Goal: Task Accomplishment & Management: Use online tool/utility

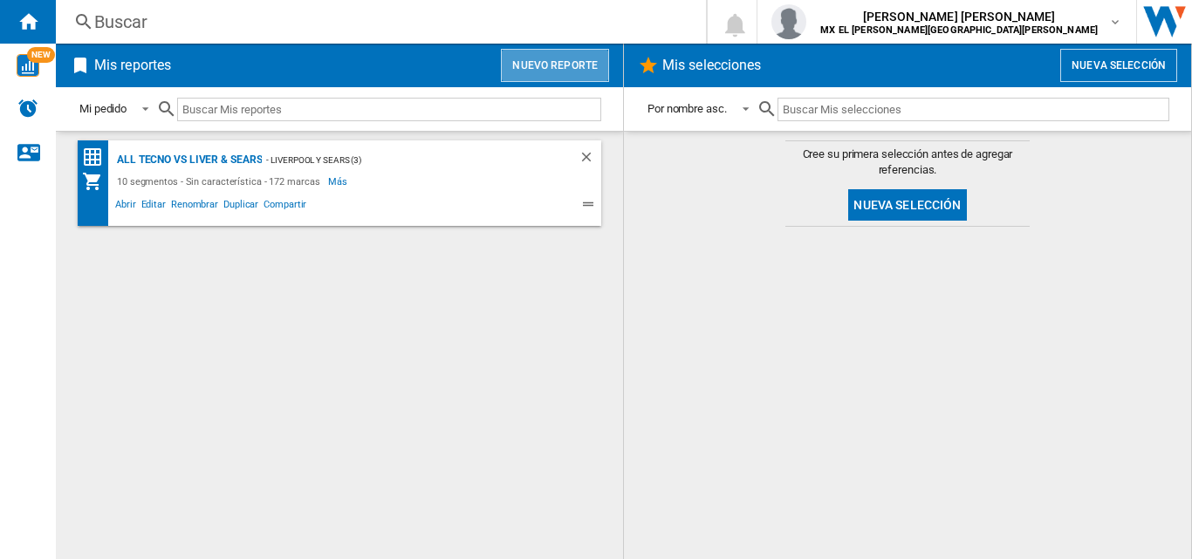
click at [562, 71] on button "Nuevo reporte" at bounding box center [555, 65] width 108 height 33
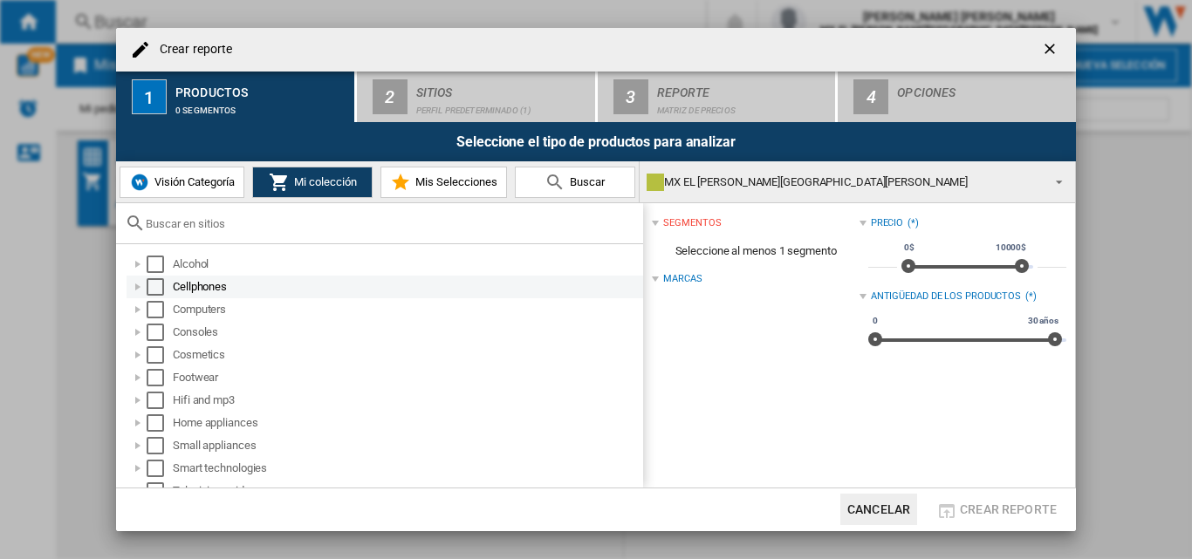
click at [158, 290] on div "Select" at bounding box center [155, 286] width 17 height 17
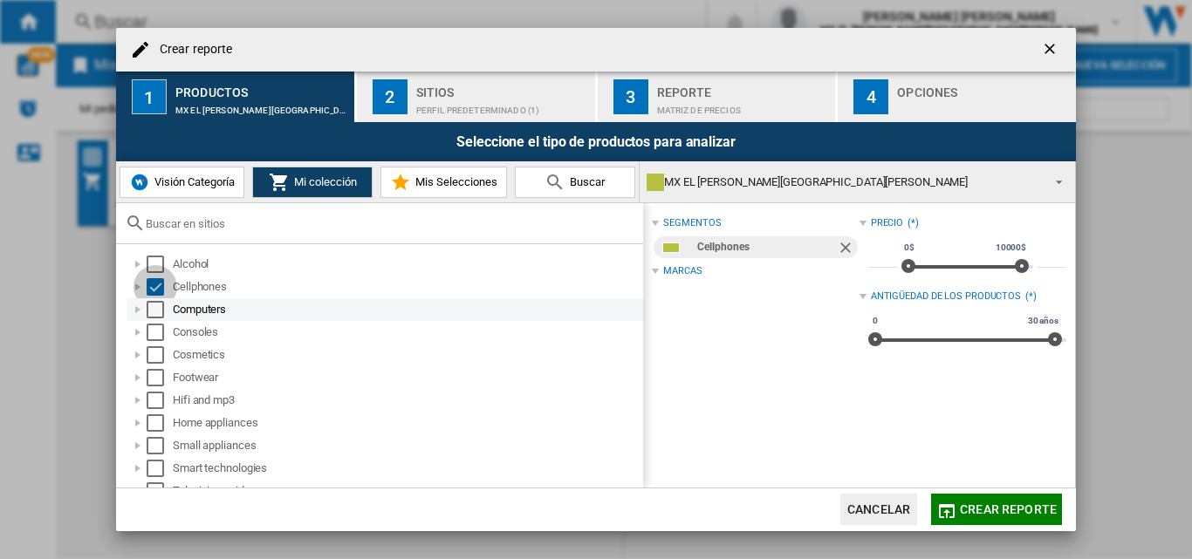
click at [152, 311] on div "Select" at bounding box center [155, 309] width 17 height 17
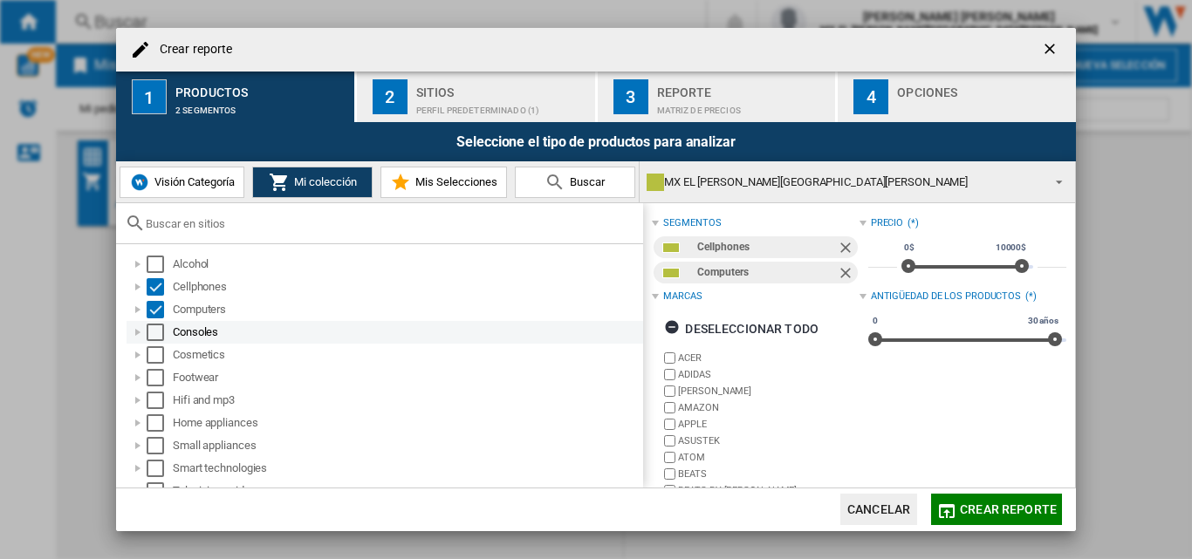
click at [152, 333] on div "Select" at bounding box center [155, 332] width 17 height 17
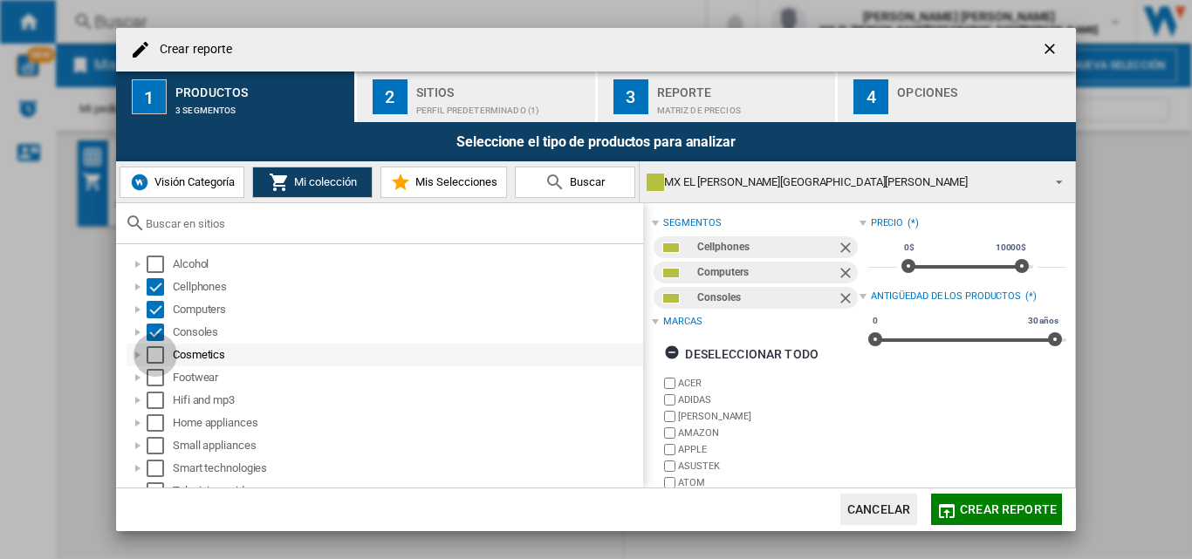
click at [159, 348] on div "Select" at bounding box center [155, 354] width 17 height 17
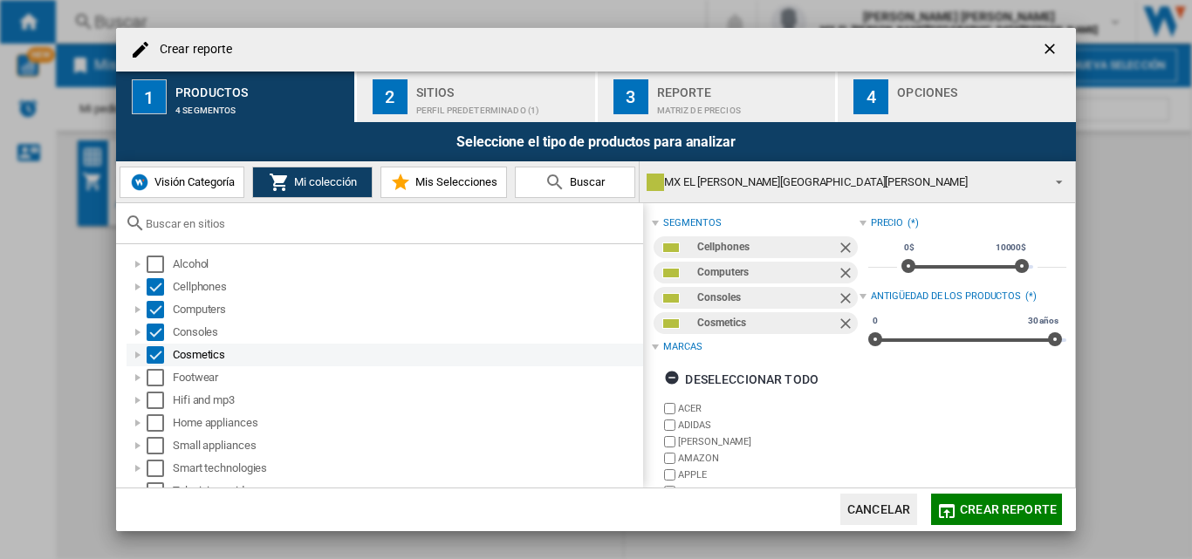
click at [161, 359] on div "Select" at bounding box center [155, 354] width 17 height 17
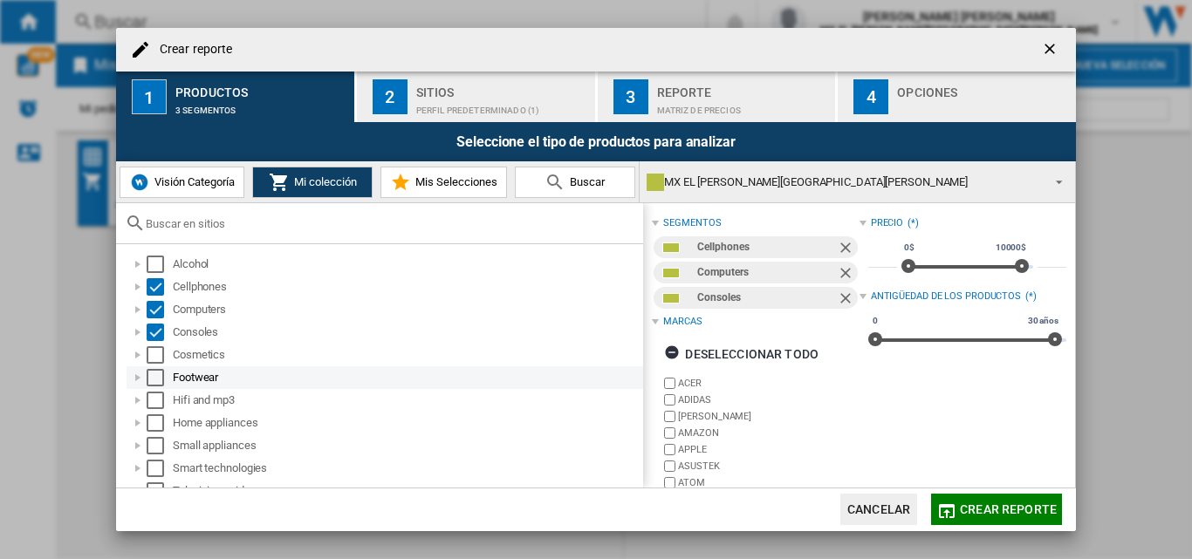
click at [160, 373] on div "Select" at bounding box center [155, 377] width 17 height 17
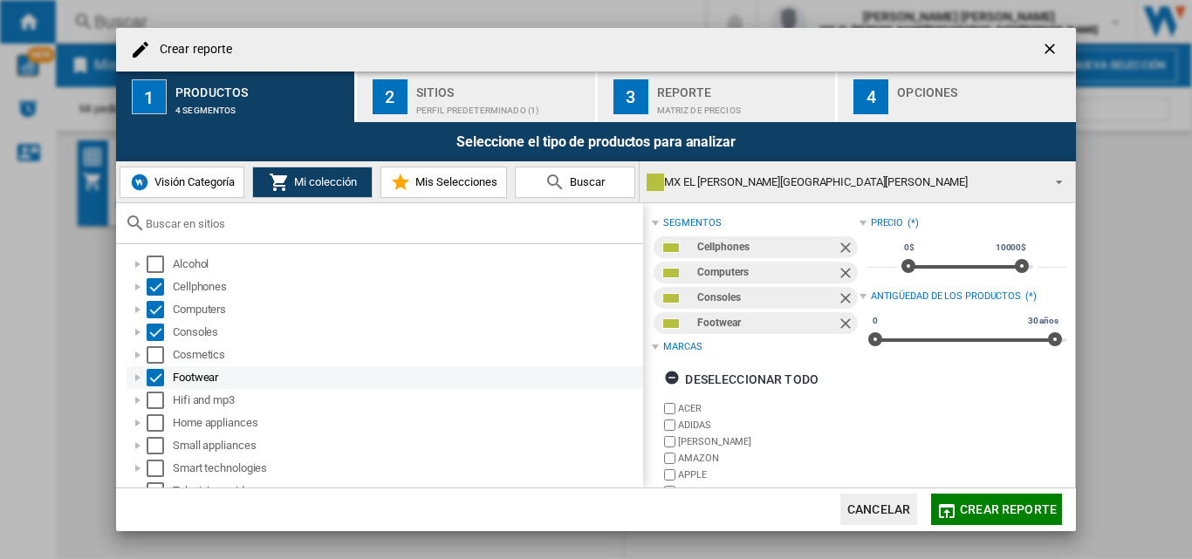
click at [161, 380] on div "Select" at bounding box center [155, 377] width 17 height 17
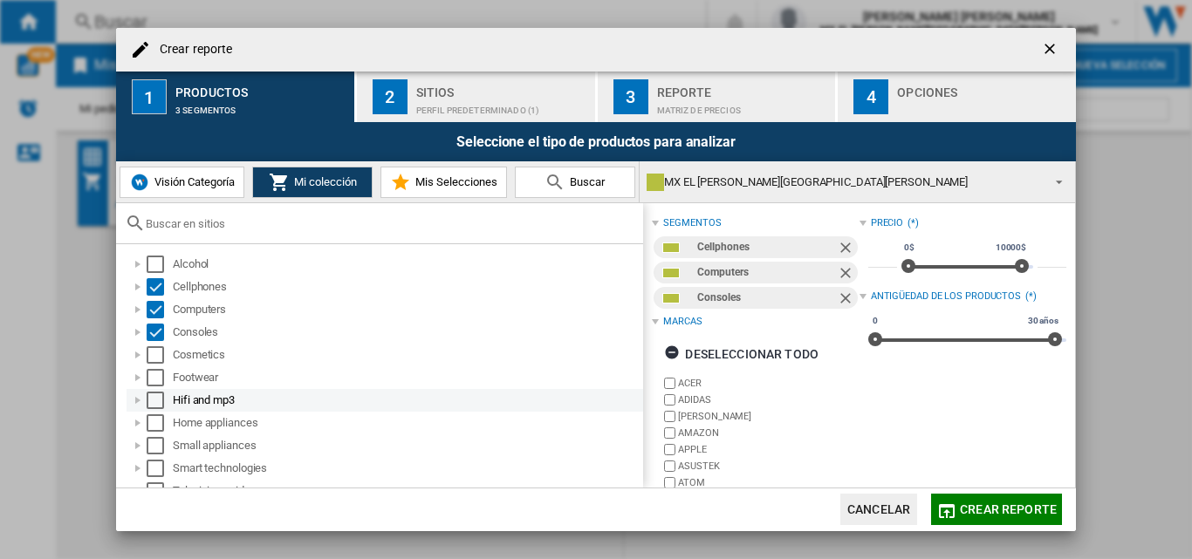
click at [160, 396] on div "Select" at bounding box center [155, 400] width 17 height 17
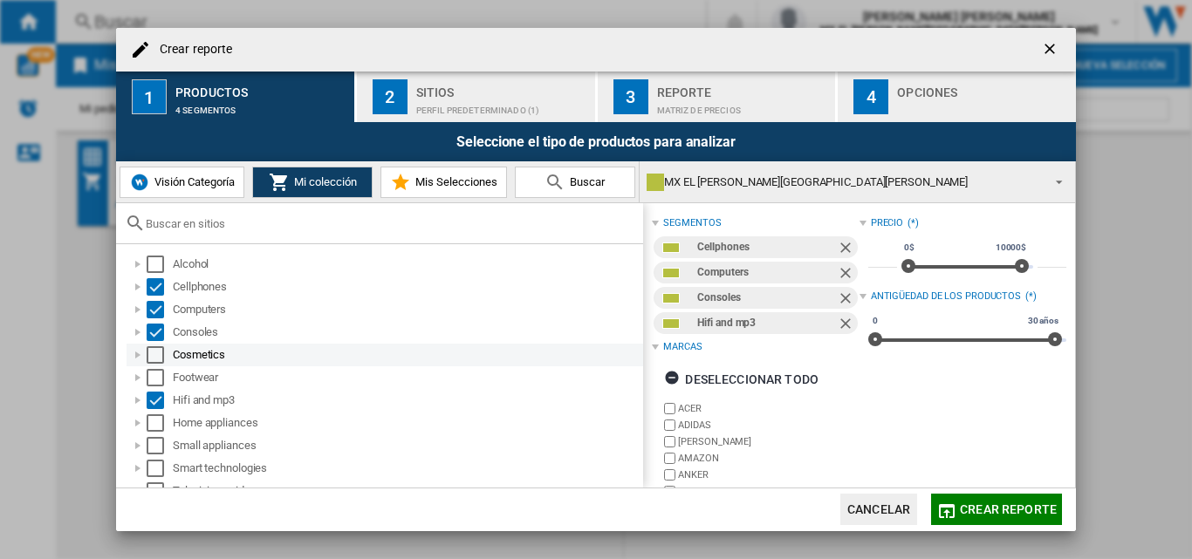
scroll to position [83, 0]
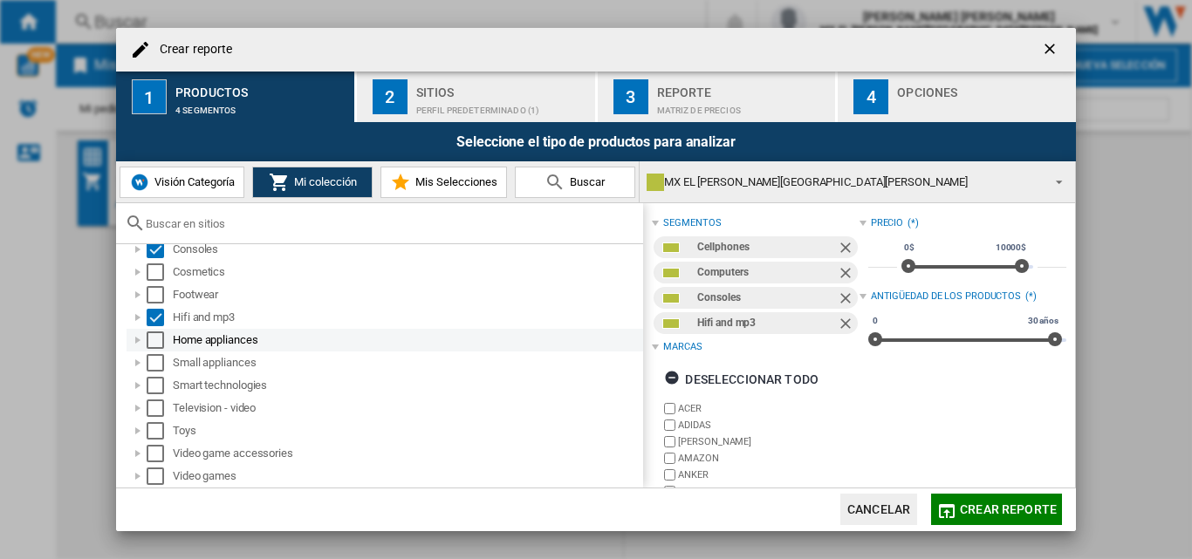
click at [161, 342] on div "Select" at bounding box center [155, 340] width 17 height 17
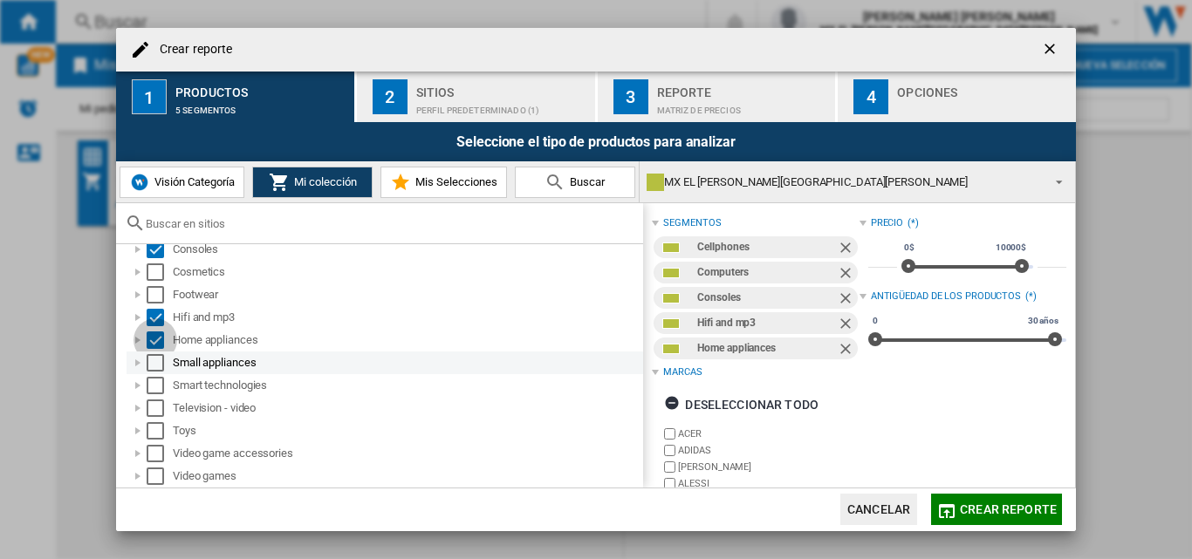
click at [163, 360] on div "Select" at bounding box center [155, 362] width 17 height 17
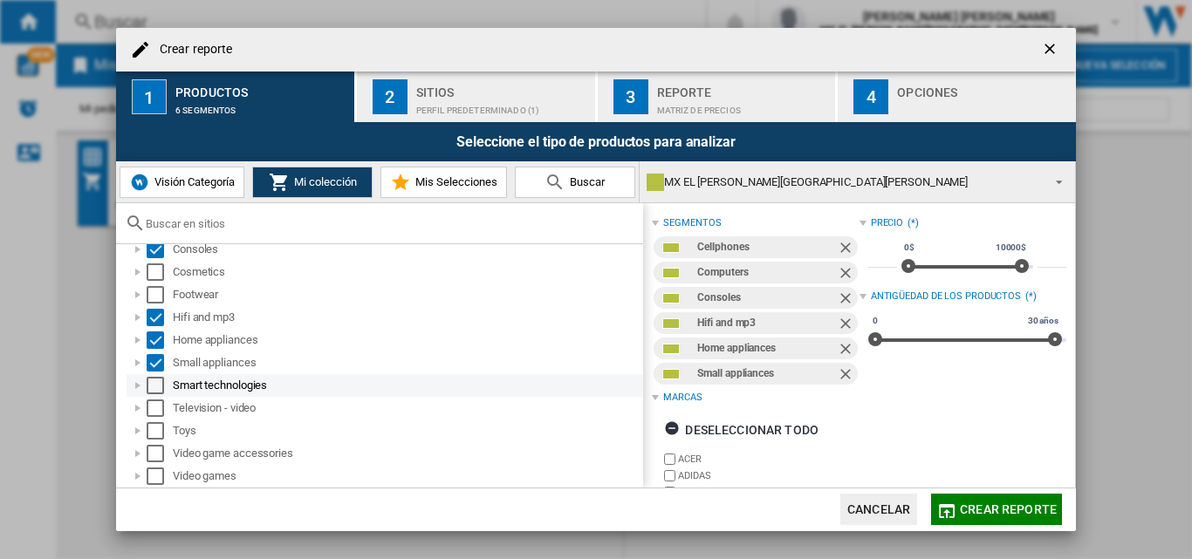
click at [159, 388] on div "Select" at bounding box center [155, 385] width 17 height 17
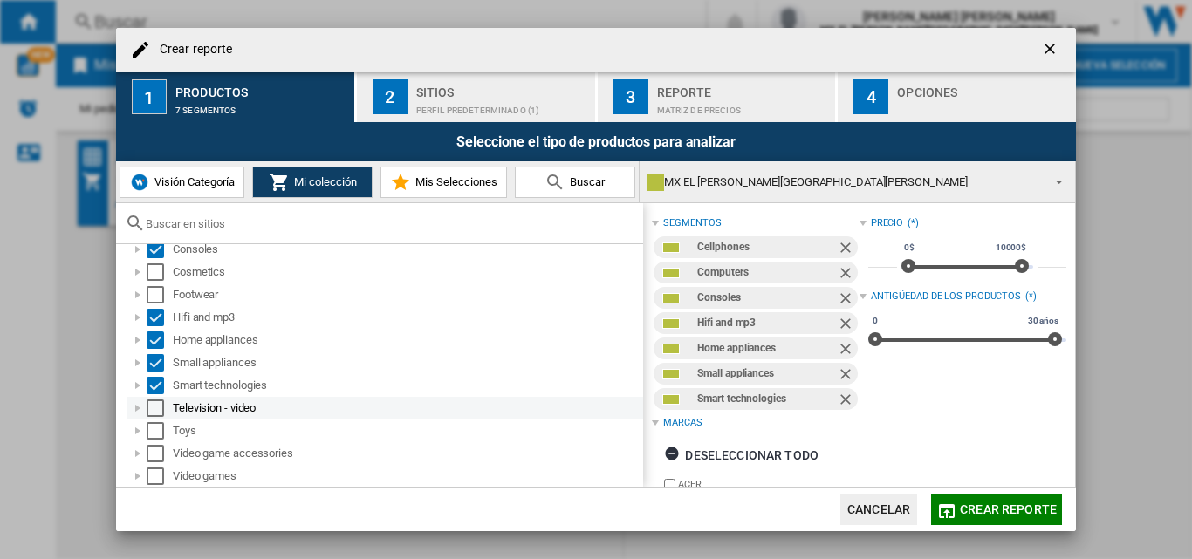
click at [154, 409] on div "Select" at bounding box center [155, 408] width 17 height 17
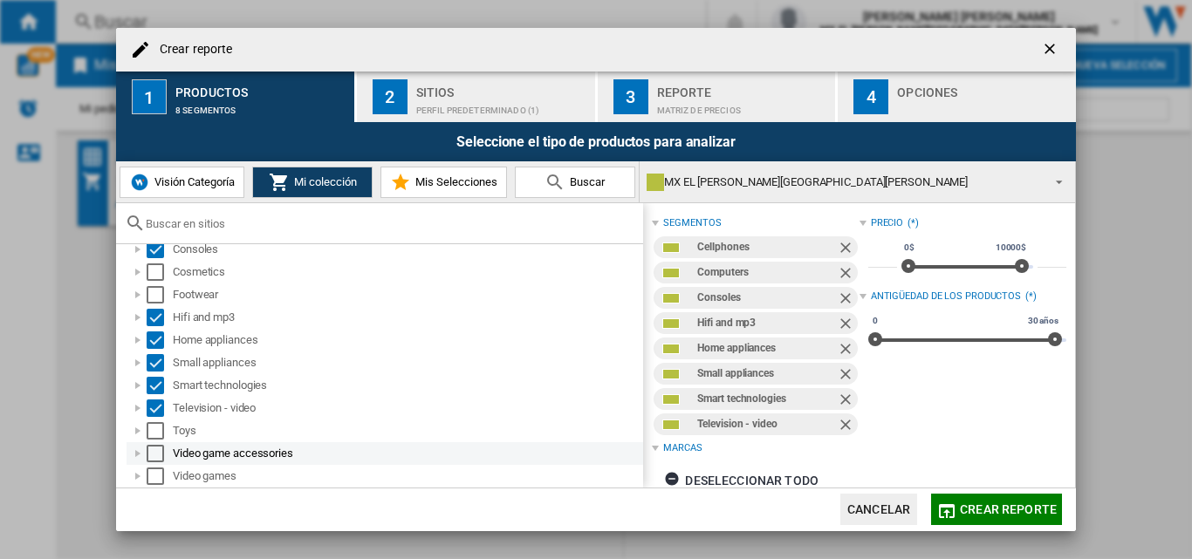
click at [153, 455] on div "Select" at bounding box center [155, 453] width 17 height 17
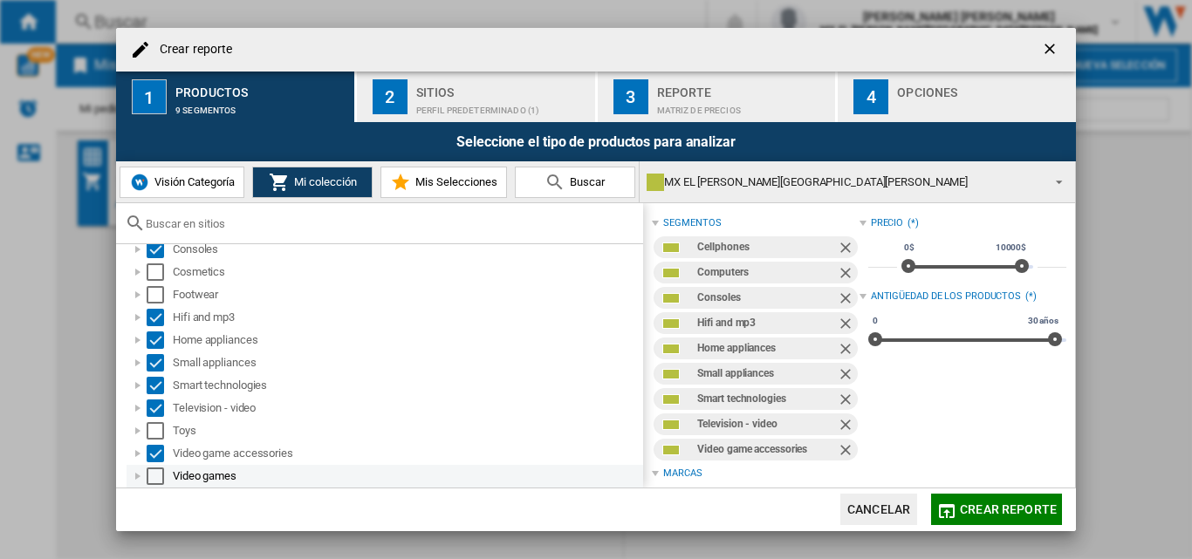
click at [153, 470] on div "Select" at bounding box center [155, 476] width 17 height 17
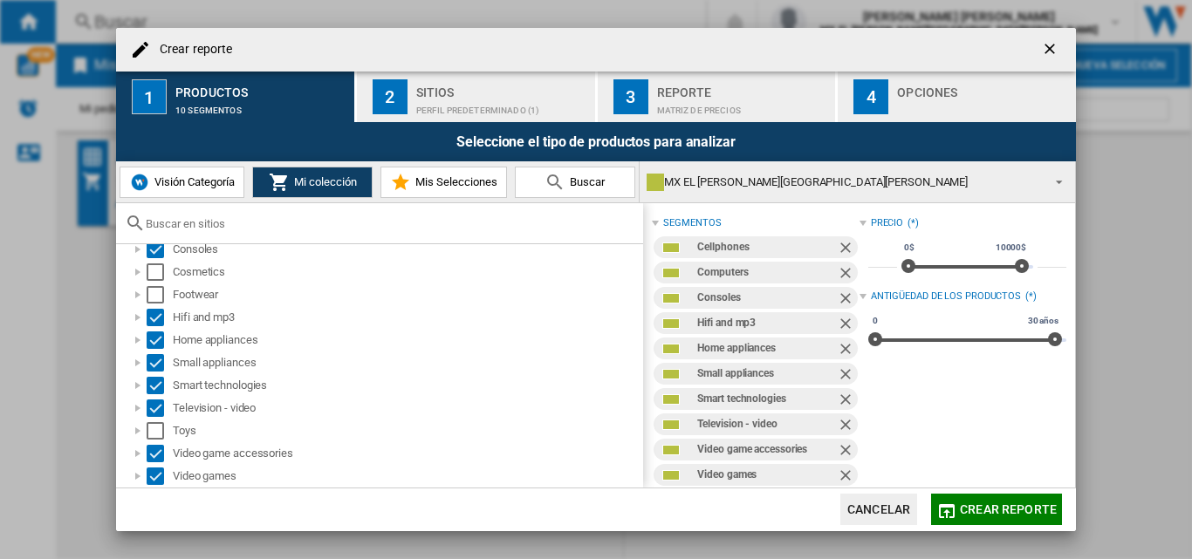
click at [448, 99] on div "Perfil predeterminado (1)" at bounding box center [502, 106] width 172 height 18
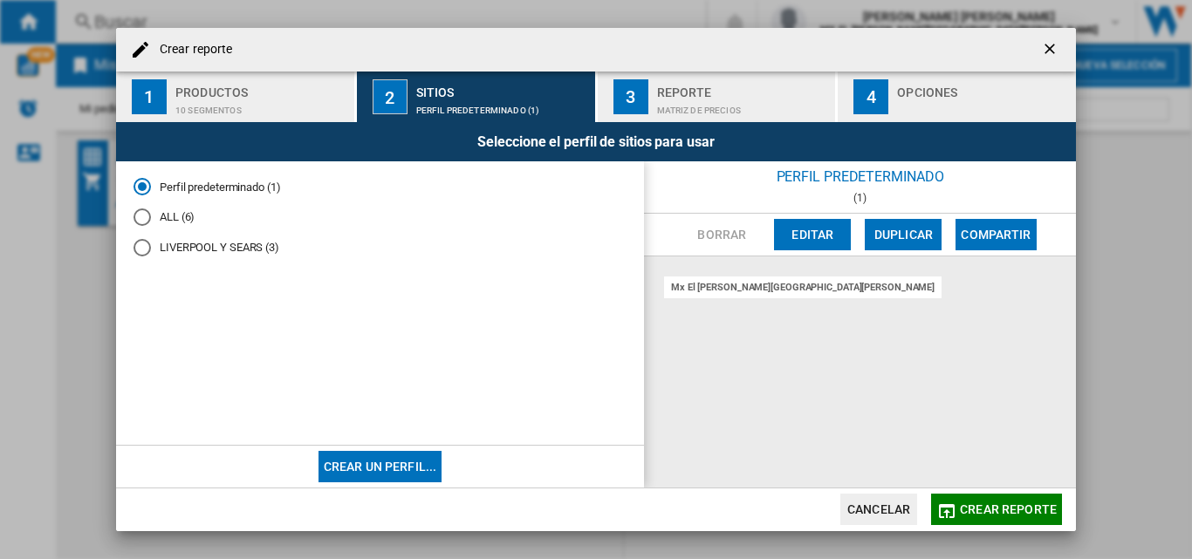
click at [139, 225] on div "ALL (6)" at bounding box center [141, 217] width 17 height 17
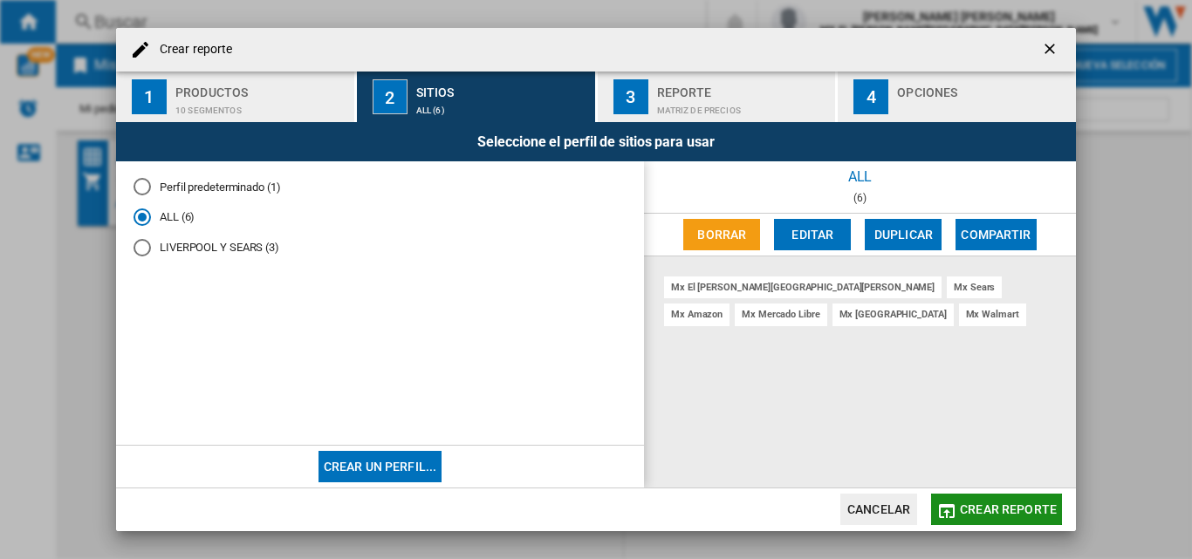
click at [997, 512] on span "Crear reporte" at bounding box center [1008, 510] width 97 height 14
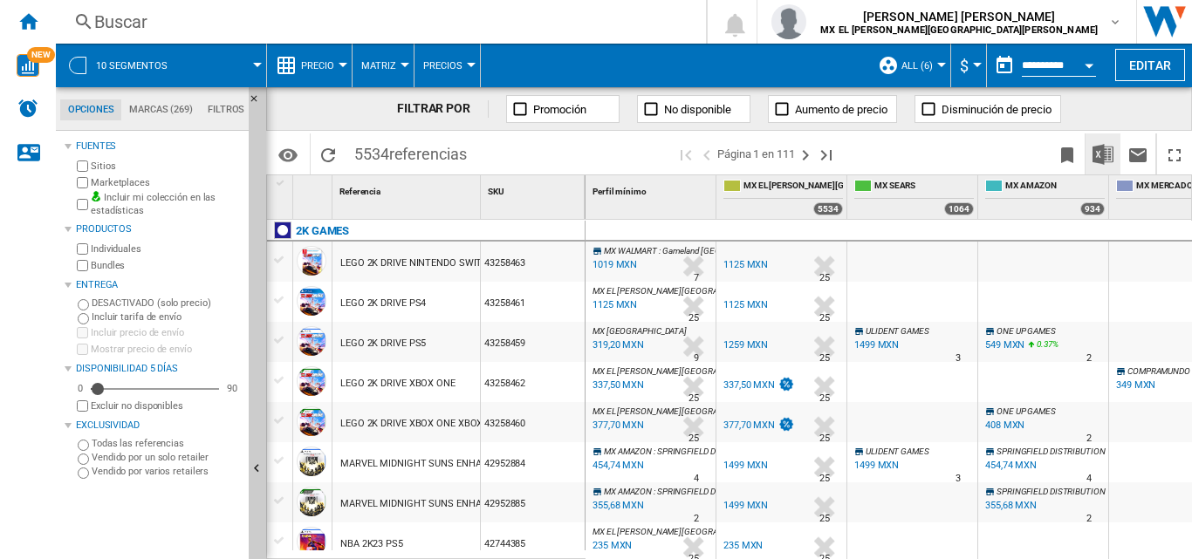
click at [1107, 148] on img "Descargar en Excel" at bounding box center [1102, 154] width 21 height 21
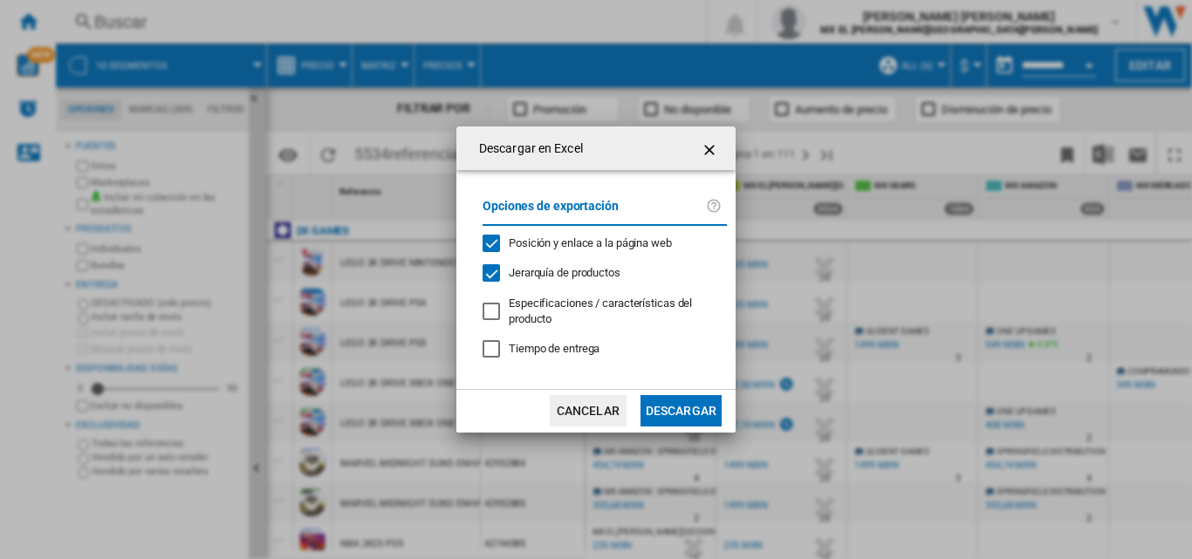
click at [671, 407] on button "Descargar" at bounding box center [680, 410] width 81 height 31
